Goal: Task Accomplishment & Management: Manage account settings

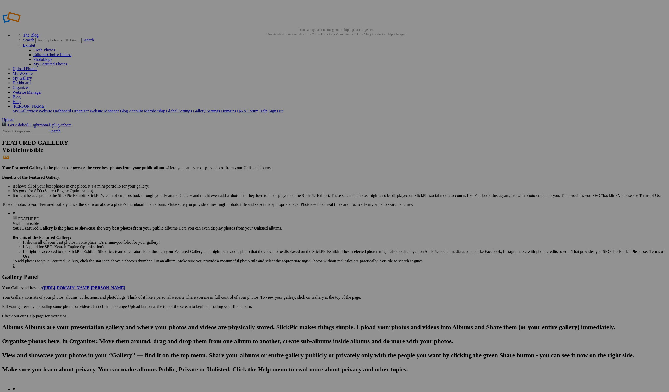
click at [42, 90] on link "Website Manager" at bounding box center [27, 92] width 29 height 4
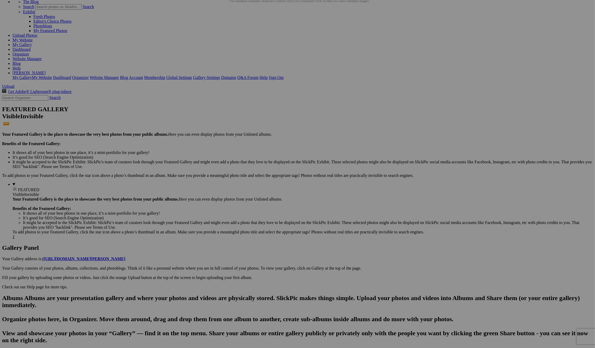
scroll to position [38, 0]
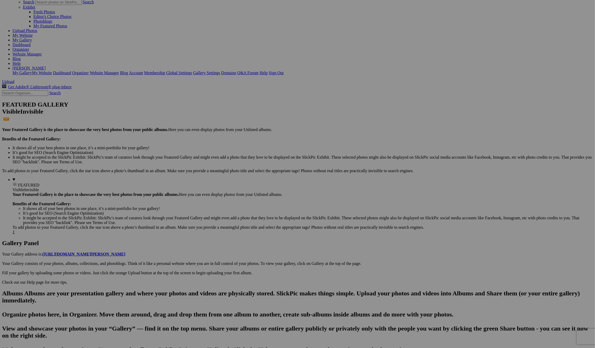
drag, startPoint x: 258, startPoint y: 52, endPoint x: 15, endPoint y: 178, distance: 273.6
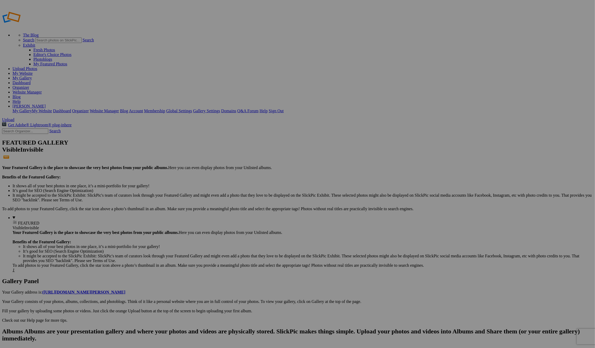
type input "Wildlife - Cyrielle Website"
drag, startPoint x: 113, startPoint y: 269, endPoint x: 107, endPoint y: 258, distance: 13.4
drag, startPoint x: 107, startPoint y: 258, endPoint x: 92, endPoint y: 255, distance: 14.8
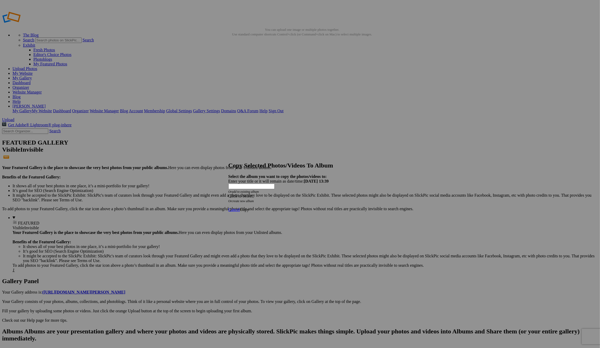
click at [228, 194] on span at bounding box center [228, 196] width 0 height 4
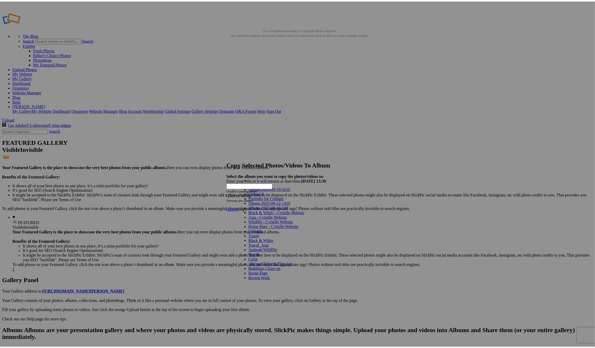
scroll to position [21, 0]
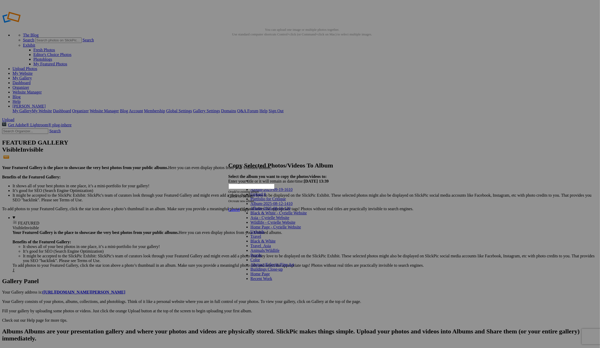
click at [274, 220] on link "Wildlife - Cyrielle Website" at bounding box center [272, 222] width 45 height 4
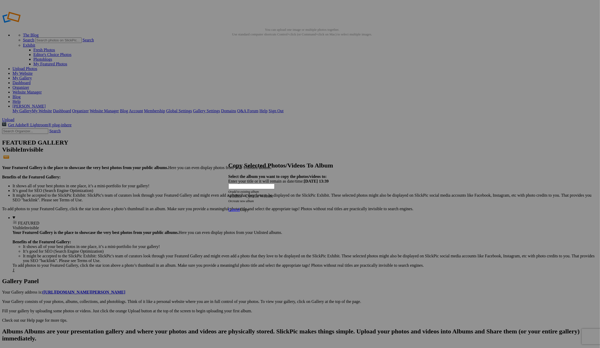
click at [249, 207] on span "Copy" at bounding box center [244, 209] width 9 height 4
click at [240, 193] on span "Cancel" at bounding box center [233, 191] width 11 height 4
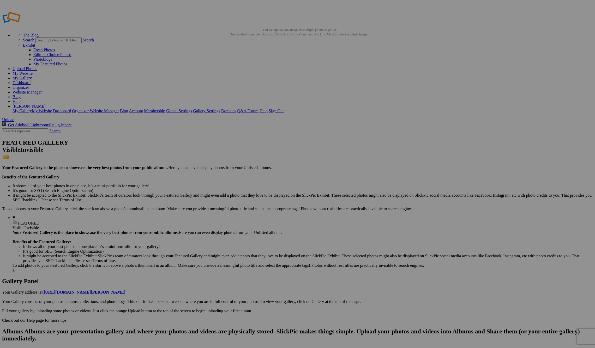
drag, startPoint x: 318, startPoint y: 88, endPoint x: 15, endPoint y: 149, distance: 309.9
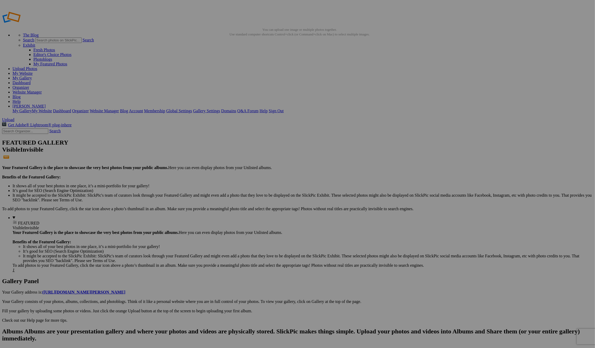
drag, startPoint x: 64, startPoint y: 138, endPoint x: 62, endPoint y: 134, distance: 4.2
drag, startPoint x: 110, startPoint y: 260, endPoint x: 94, endPoint y: 246, distance: 22.2
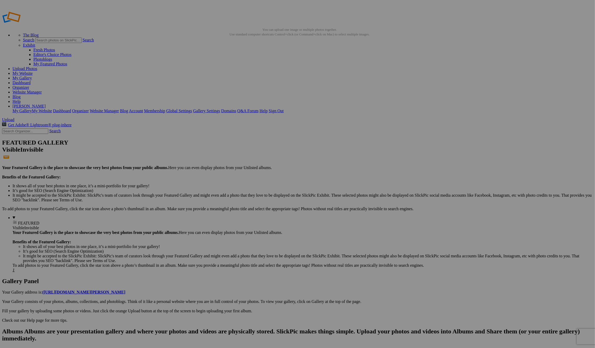
drag, startPoint x: 447, startPoint y: 29, endPoint x: 450, endPoint y: 84, distance: 55.3
drag, startPoint x: 482, startPoint y: 42, endPoint x: 482, endPoint y: 38, distance: 3.6
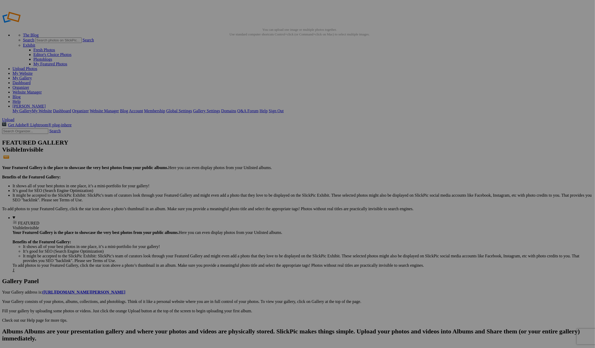
drag, startPoint x: 449, startPoint y: 29, endPoint x: 458, endPoint y: 83, distance: 54.9
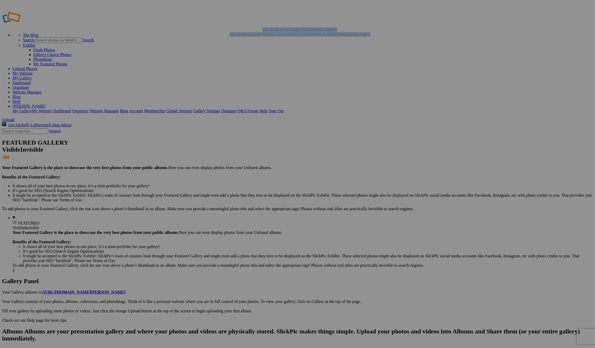
type input "Wildlife - Cyrielle Website"
type input "Animals/Wildlife"
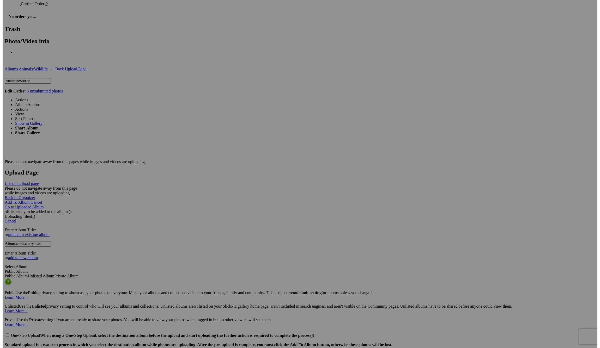
scroll to position [1099, 0]
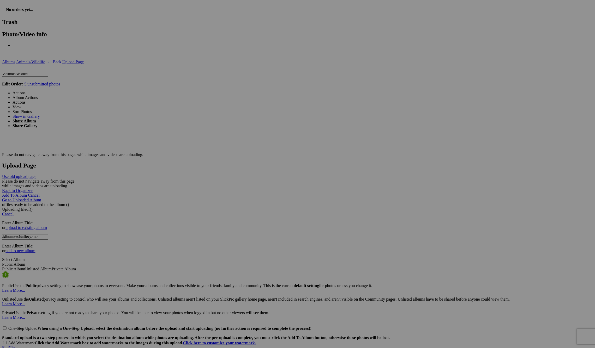
click at [26, 91] on span at bounding box center [26, 93] width 0 height 4
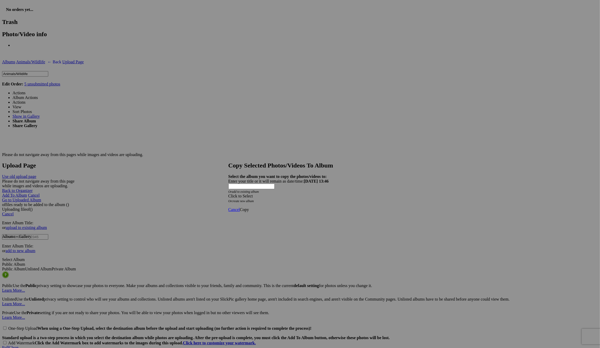
click at [228, 194] on span at bounding box center [228, 196] width 0 height 4
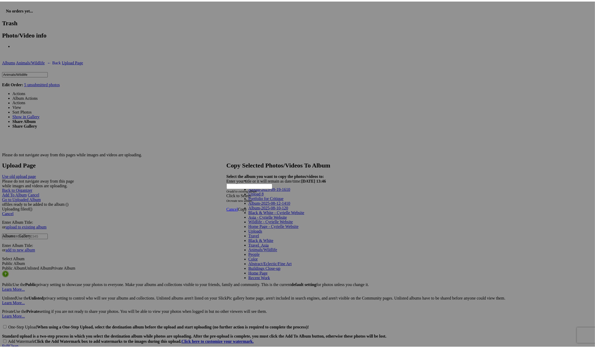
scroll to position [23, 0]
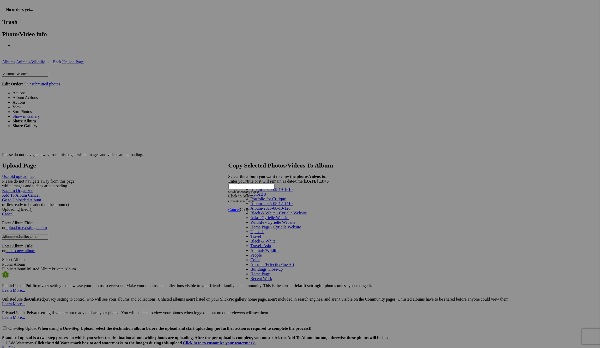
click at [280, 220] on link "Wildlife - Cyrielle Website" at bounding box center [272, 222] width 45 height 4
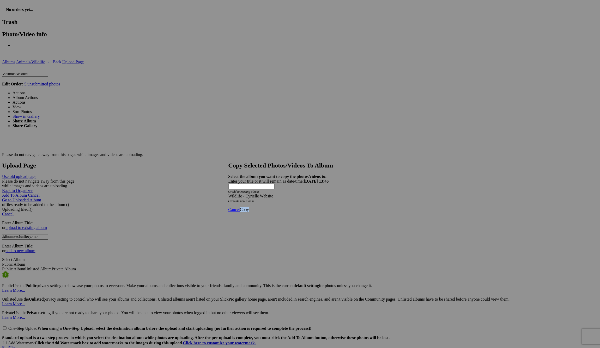
click at [249, 207] on span "Copy" at bounding box center [244, 209] width 9 height 4
click at [245, 193] on span "Ok" at bounding box center [242, 191] width 5 height 4
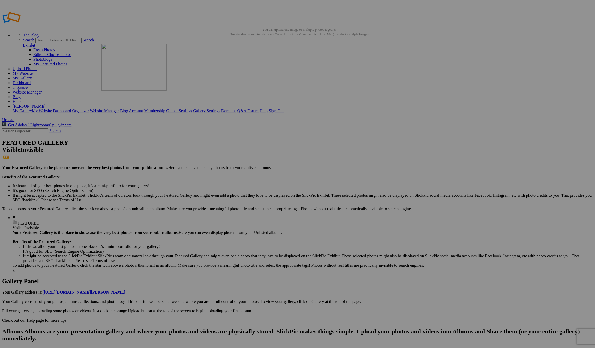
drag, startPoint x: 270, startPoint y: 99, endPoint x: 176, endPoint y: 82, distance: 95.2
type input "Animals/Wildlife"
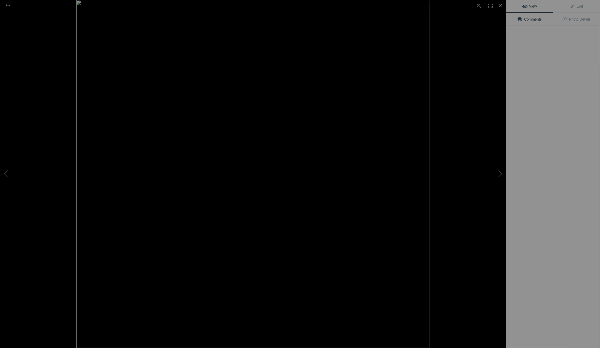
click at [487, 260] on div at bounding box center [329, 174] width 506 height 348
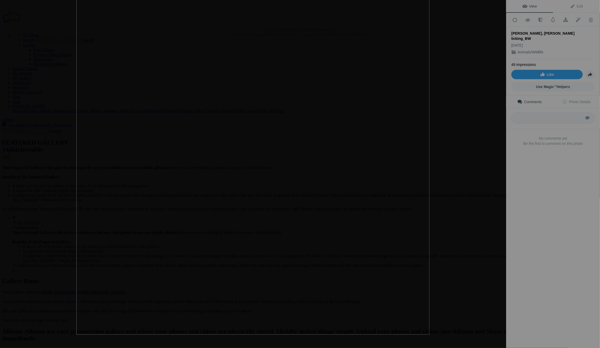
click at [498, 187] on button at bounding box center [486, 174] width 39 height 125
click at [485, 98] on div at bounding box center [348, 174] width 506 height 348
click at [496, 165] on button at bounding box center [486, 174] width 39 height 125
click at [496, 164] on button at bounding box center [486, 174] width 39 height 125
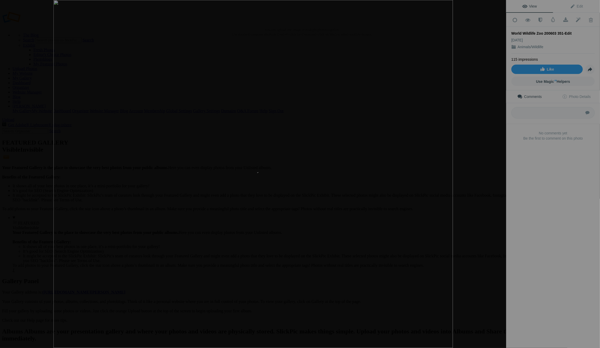
click at [496, 164] on button at bounding box center [486, 174] width 39 height 125
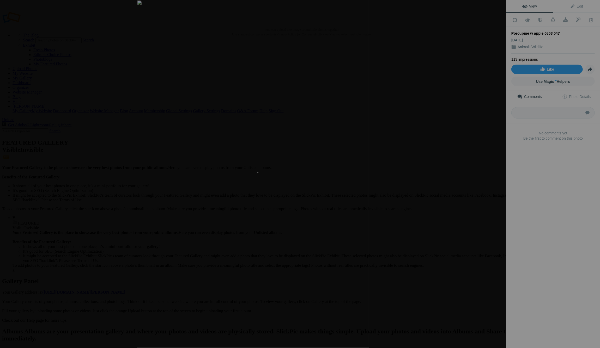
click at [496, 164] on button at bounding box center [486, 174] width 39 height 125
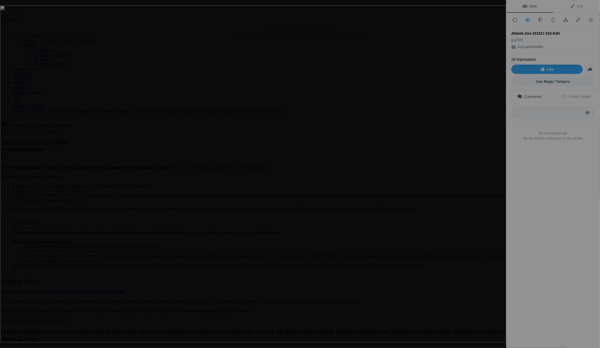
click at [496, 164] on button at bounding box center [486, 174] width 39 height 125
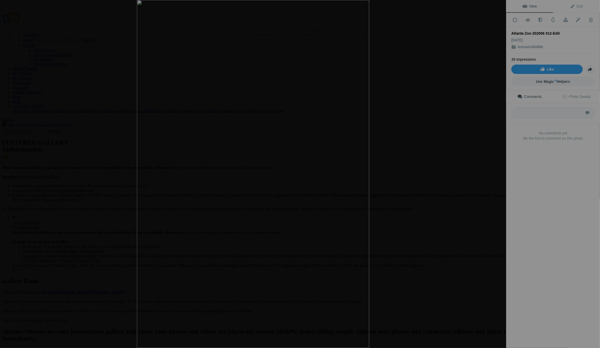
click at [496, 164] on button at bounding box center [486, 174] width 39 height 125
click at [496, 166] on button at bounding box center [486, 174] width 39 height 125
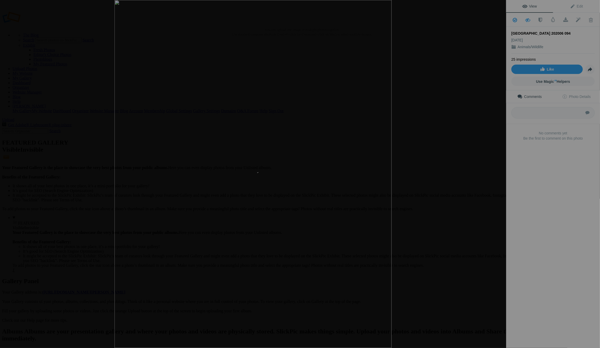
click at [496, 166] on button at bounding box center [486, 174] width 39 height 125
click at [496, 167] on button at bounding box center [486, 174] width 39 height 125
click at [496, 166] on button at bounding box center [486, 174] width 39 height 125
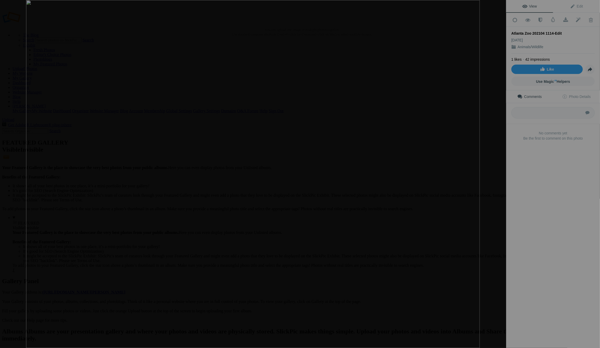
click at [496, 166] on button at bounding box center [486, 174] width 39 height 125
click at [496, 167] on button at bounding box center [486, 174] width 39 height 125
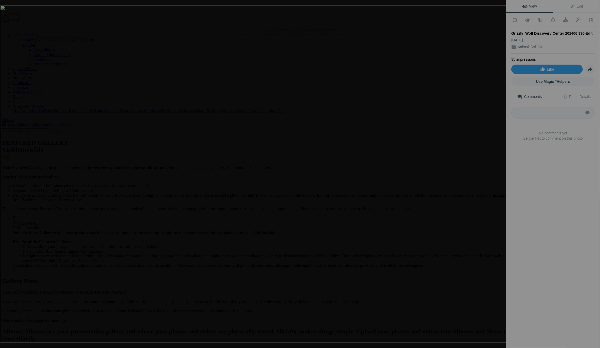
click at [496, 167] on button at bounding box center [486, 174] width 39 height 125
click at [496, 168] on button at bounding box center [486, 174] width 39 height 125
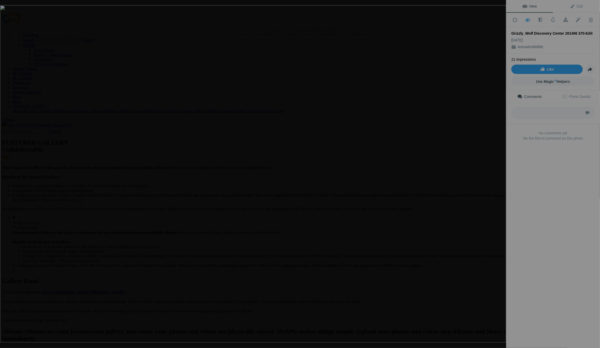
click at [496, 167] on button at bounding box center [486, 174] width 39 height 125
click at [495, 167] on button at bounding box center [486, 174] width 39 height 125
click at [495, 166] on button at bounding box center [486, 174] width 39 height 125
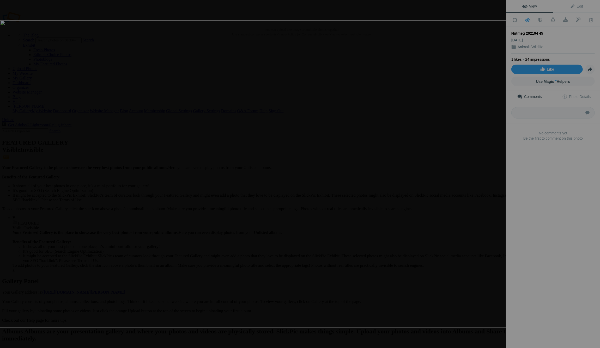
click at [495, 166] on button at bounding box center [486, 174] width 39 height 125
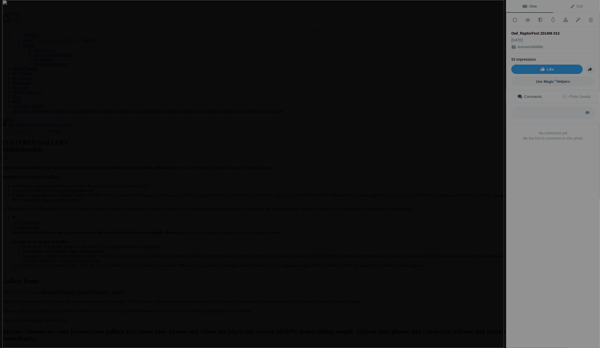
click at [495, 166] on button at bounding box center [486, 174] width 39 height 125
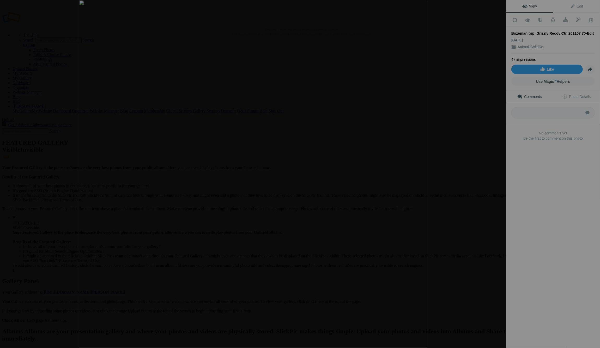
click at [495, 166] on button at bounding box center [486, 174] width 39 height 125
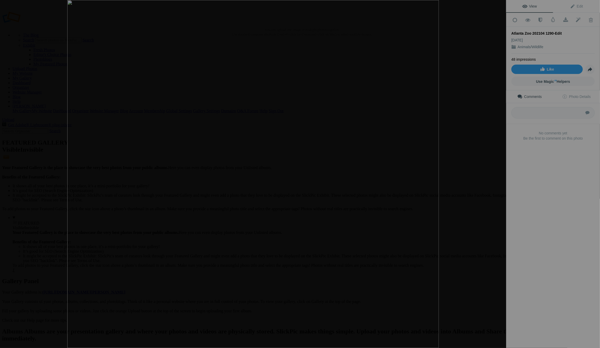
click at [495, 166] on button at bounding box center [486, 174] width 39 height 125
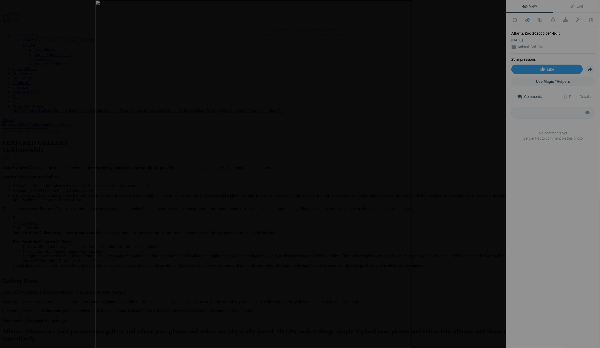
click at [495, 166] on button at bounding box center [486, 174] width 39 height 125
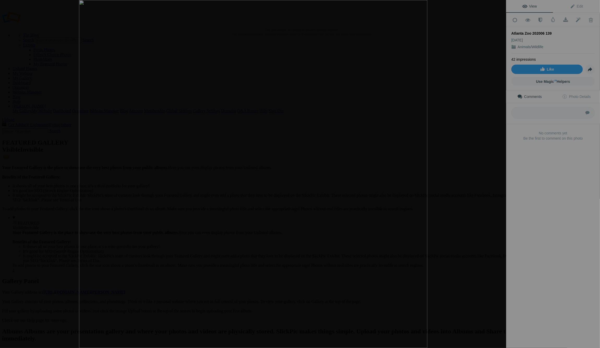
click at [495, 166] on button at bounding box center [486, 174] width 39 height 125
click at [491, 9] on div at bounding box center [490, 5] width 11 height 11
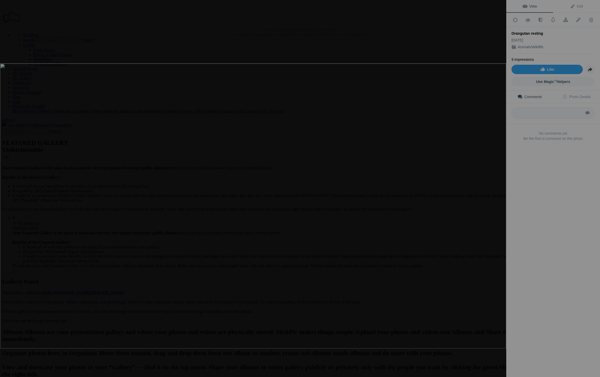
click at [468, 63] on img at bounding box center [253, 205] width 507 height 285
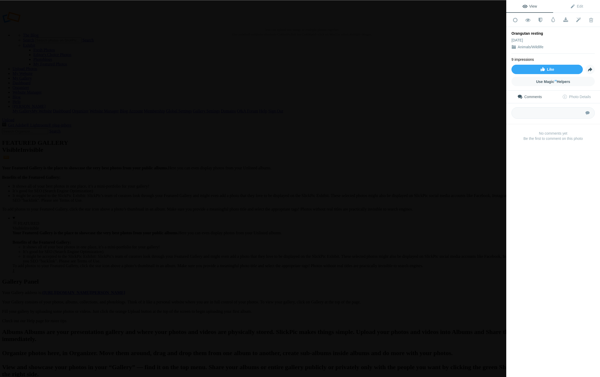
click at [468, 63] on img at bounding box center [117, 232] width 827 height 465
drag, startPoint x: 525, startPoint y: 7, endPoint x: 529, endPoint y: 5, distance: 4.1
click at [528, 5] on span "View" at bounding box center [530, 6] width 15 height 4
click at [525, 6] on span "View" at bounding box center [530, 6] width 15 height 4
click at [531, 5] on span "View" at bounding box center [530, 6] width 15 height 4
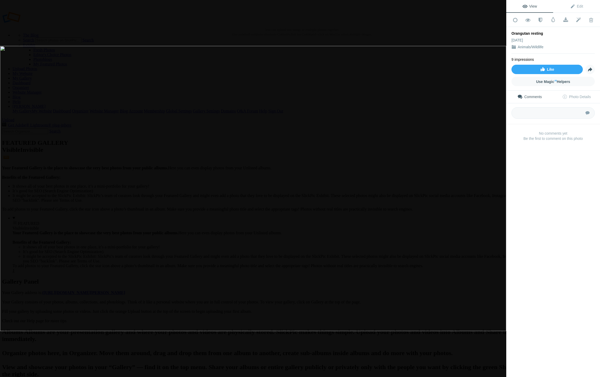
click at [10, 10] on div at bounding box center [7, 5] width 19 height 10
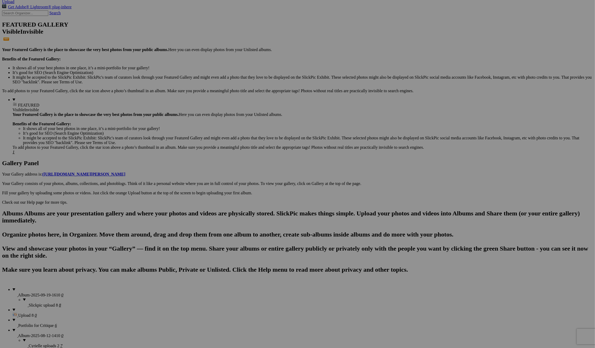
scroll to position [119, 0]
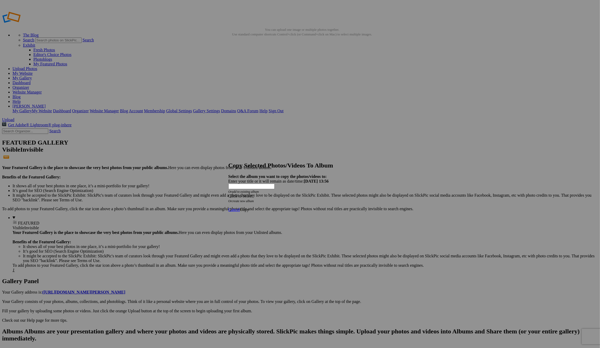
click at [228, 194] on span at bounding box center [228, 196] width 0 height 4
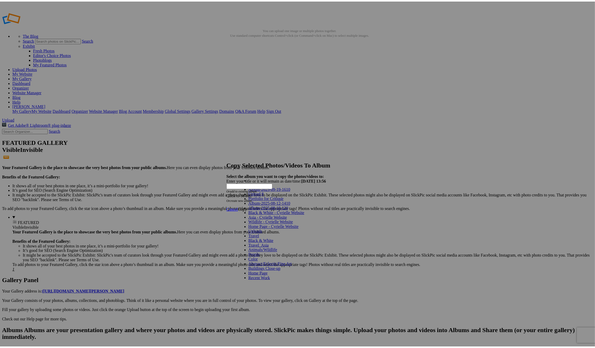
scroll to position [51, 0]
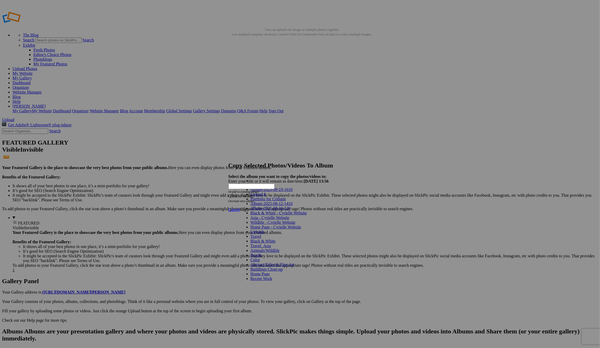
click at [279, 248] on link "Animals/Wildlife" at bounding box center [264, 250] width 29 height 4
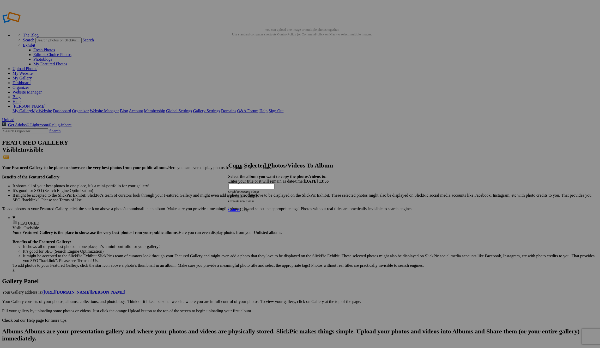
click at [249, 207] on span "Copy" at bounding box center [244, 209] width 9 height 4
click at [245, 193] on span "Ok" at bounding box center [242, 191] width 5 height 4
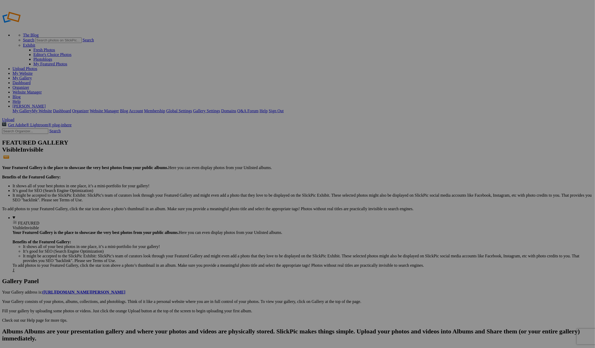
type input "Animals/Wildlife"
click at [263, 208] on span "Yes" at bounding box center [260, 208] width 6 height 4
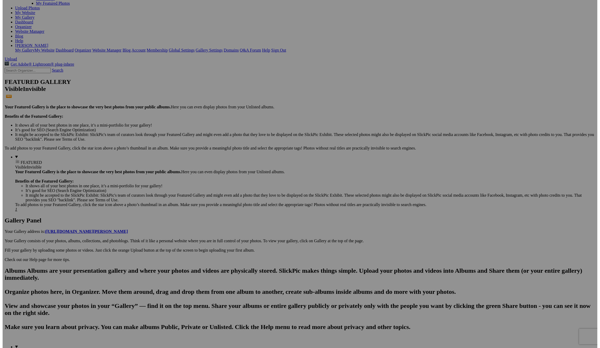
scroll to position [71, 0]
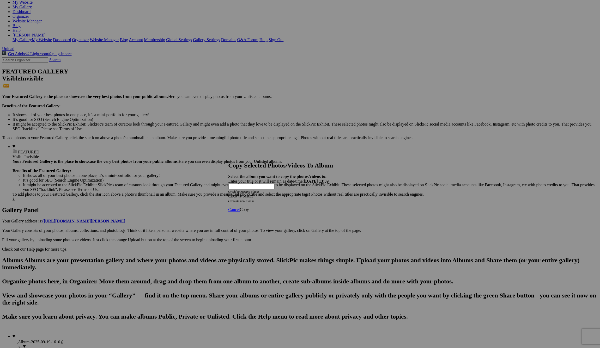
click at [228, 194] on span at bounding box center [228, 196] width 0 height 4
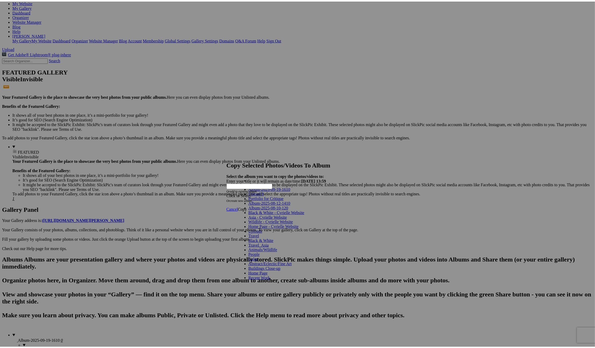
scroll to position [41, 0]
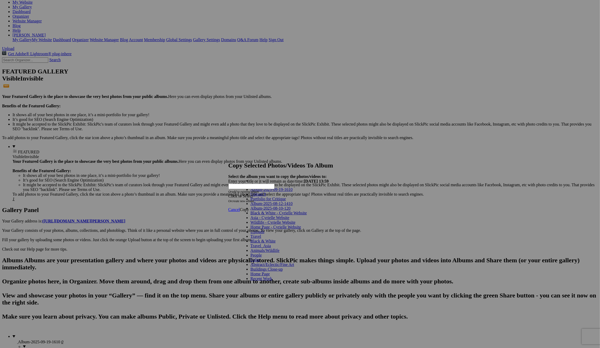
click at [295, 220] on link "Wildlife - Cyrielle Website" at bounding box center [272, 222] width 45 height 4
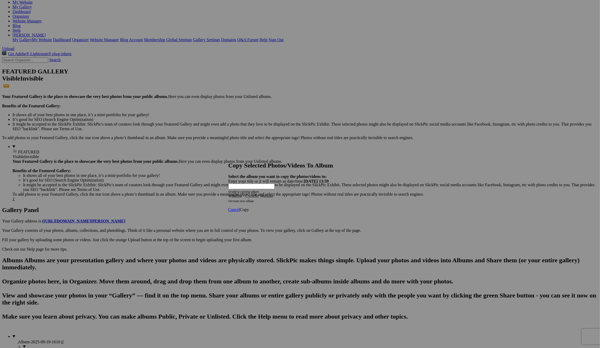
click at [249, 207] on span "Copy" at bounding box center [244, 209] width 9 height 4
click at [245, 193] on span "Ok" at bounding box center [242, 191] width 5 height 4
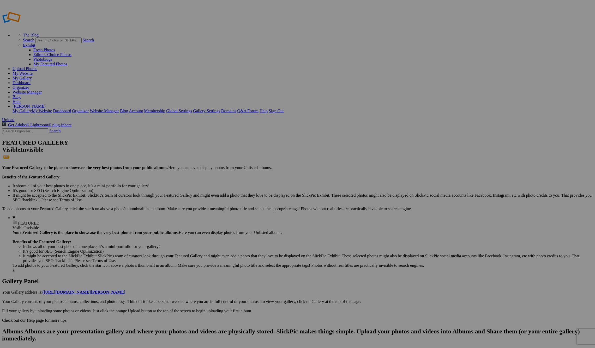
type input "Wildlife - Cyrielle Website"
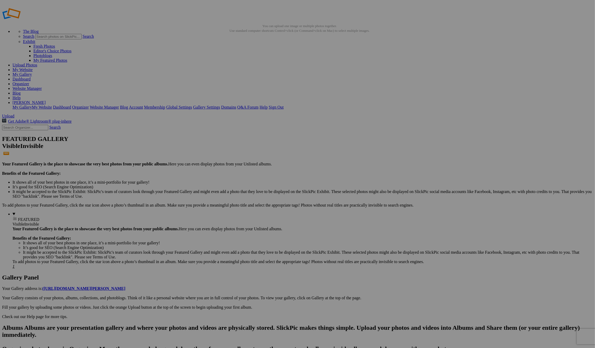
scroll to position [4, 0]
drag, startPoint x: 270, startPoint y: 115, endPoint x: 295, endPoint y: 143, distance: 37.7
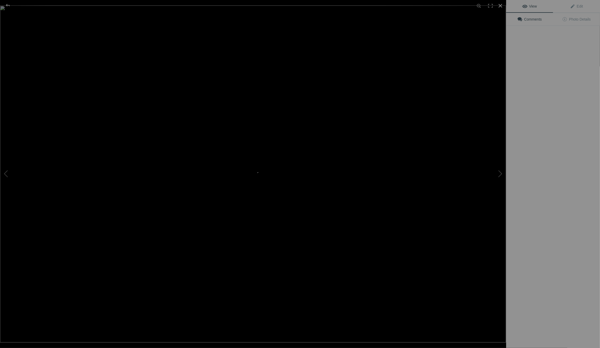
click at [499, 7] on div at bounding box center [499, 5] width 11 height 11
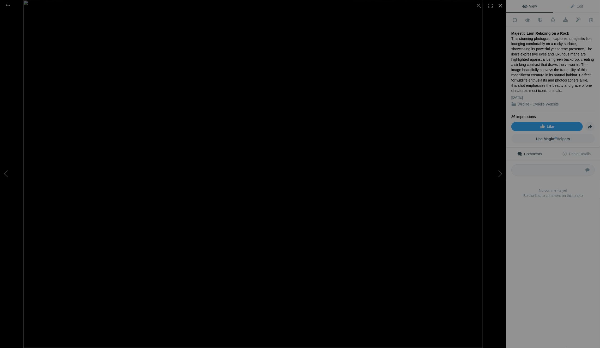
click at [498, 5] on div at bounding box center [499, 5] width 11 height 11
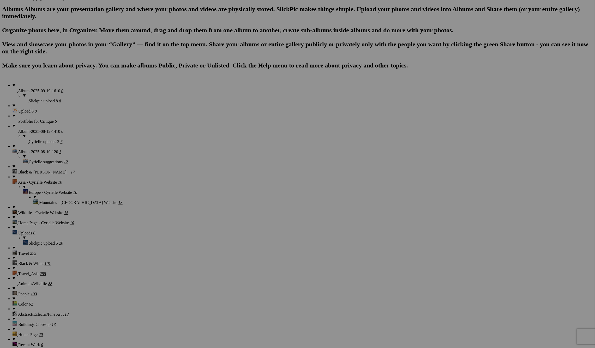
scroll to position [323, 0]
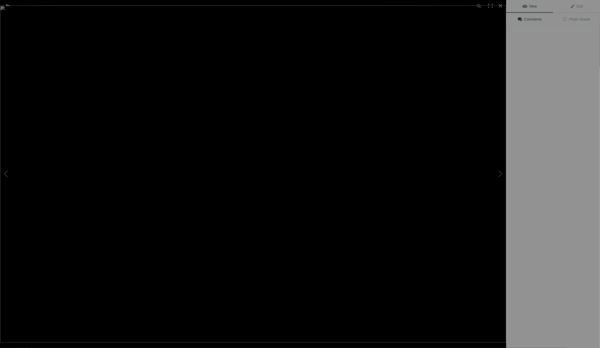
click at [422, 147] on img at bounding box center [253, 173] width 506 height 337
click at [417, 149] on img at bounding box center [253, 173] width 506 height 337
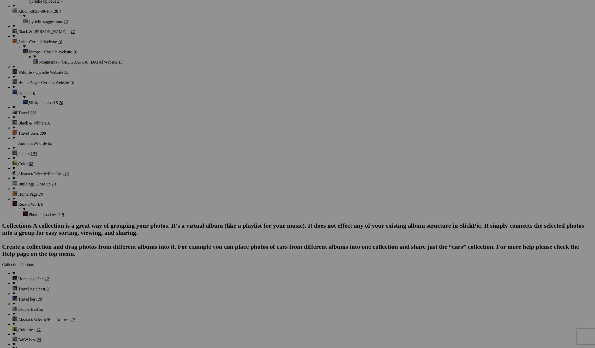
scroll to position [466, 0]
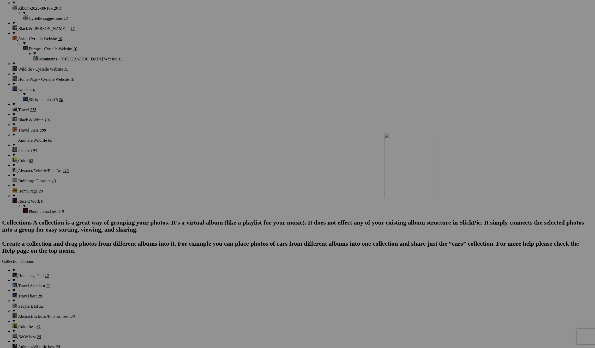
drag, startPoint x: 458, startPoint y: 182, endPoint x: 459, endPoint y: 177, distance: 4.9
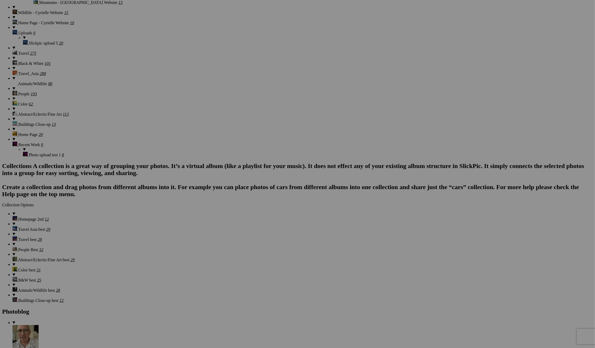
scroll to position [523, 0]
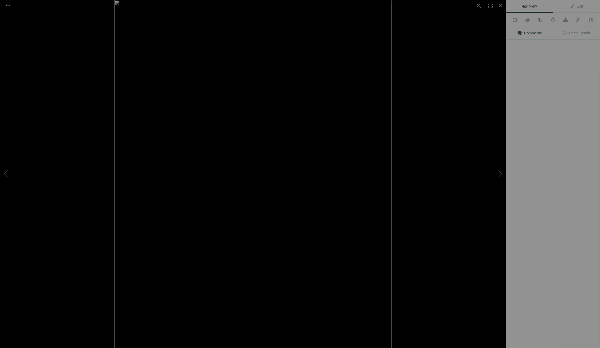
click at [473, 116] on button at bounding box center [486, 174] width 39 height 125
click at [497, 176] on button at bounding box center [486, 174] width 39 height 125
click at [497, 174] on button at bounding box center [486, 174] width 39 height 125
click at [499, 173] on button at bounding box center [486, 174] width 39 height 125
click at [4, 176] on button at bounding box center [19, 174] width 39 height 125
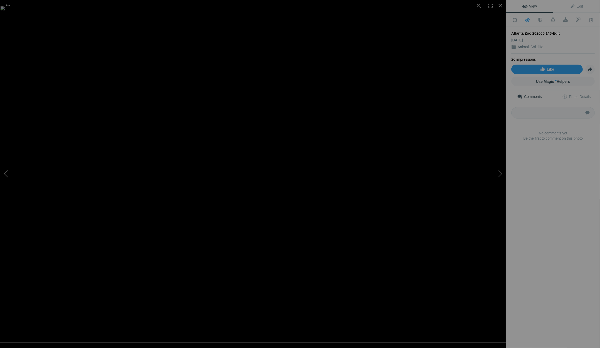
click at [4, 176] on button at bounding box center [19, 174] width 39 height 125
click at [500, 7] on div at bounding box center [499, 5] width 11 height 11
